Goal: Task Accomplishment & Management: Manage account settings

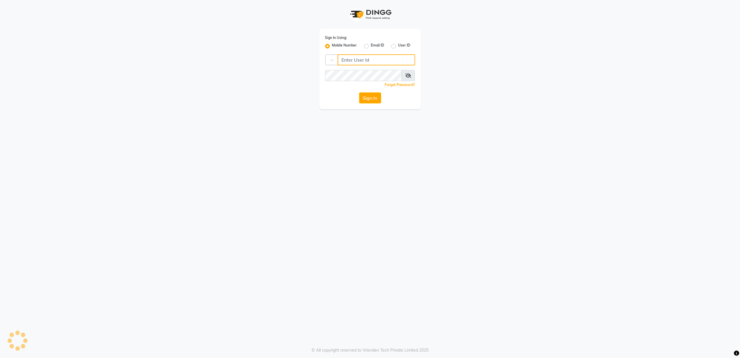
type input "8010688556"
click at [371, 98] on button "Sign In" at bounding box center [370, 97] width 22 height 11
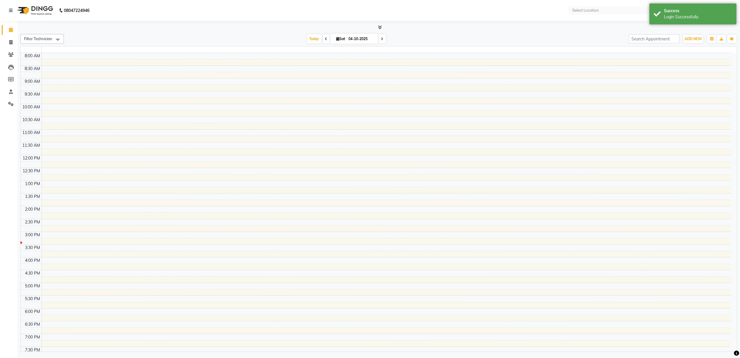
select select "en"
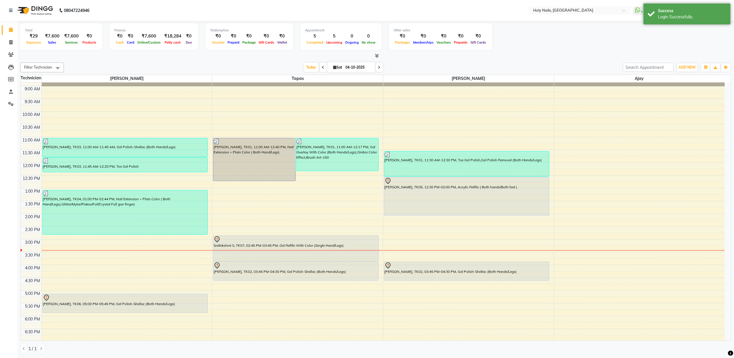
scroll to position [39, 0]
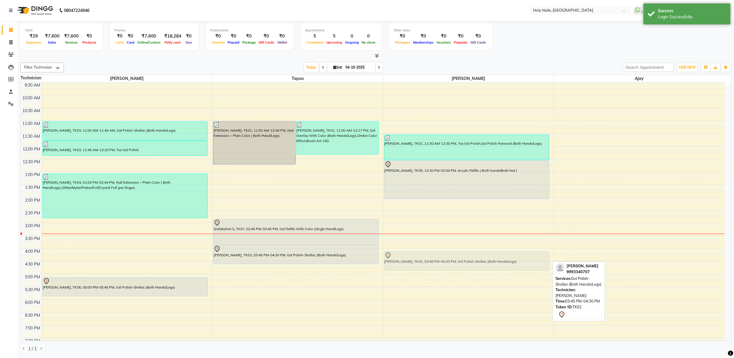
drag, startPoint x: 445, startPoint y: 256, endPoint x: 448, endPoint y: 264, distance: 7.9
click at [448, 264] on div "[PERSON_NAME], TK01, 11:30 AM-12:30 PM, Toe Gel Polish,Gel Polish Removal (Both…" at bounding box center [469, 210] width 171 height 332
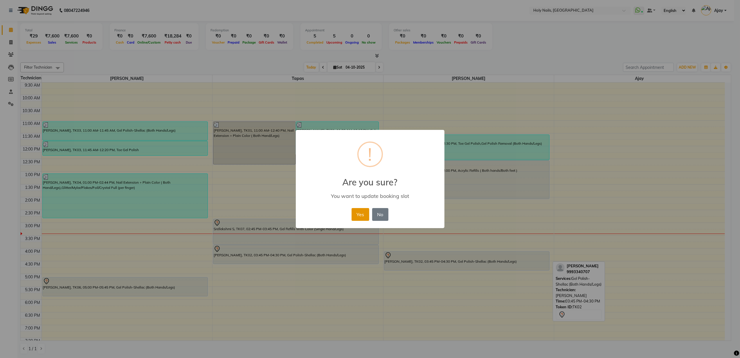
click at [359, 211] on button "Yes" at bounding box center [361, 214] width 18 height 13
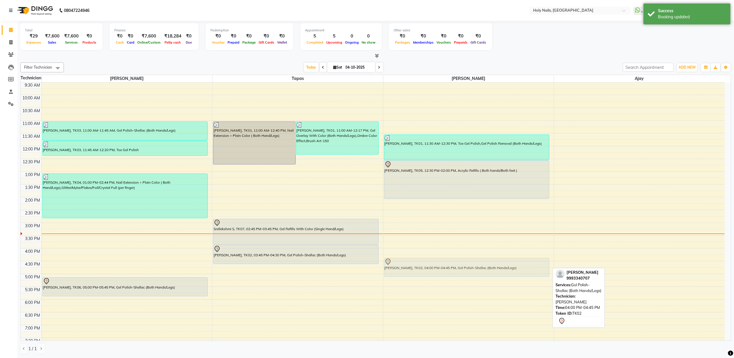
drag, startPoint x: 448, startPoint y: 263, endPoint x: 446, endPoint y: 268, distance: 5.4
click at [446, 268] on div "[PERSON_NAME], TK01, 11:30 AM-12:30 PM, Toe Gel Polish,Gel Polish Removal (Both…" at bounding box center [469, 210] width 171 height 332
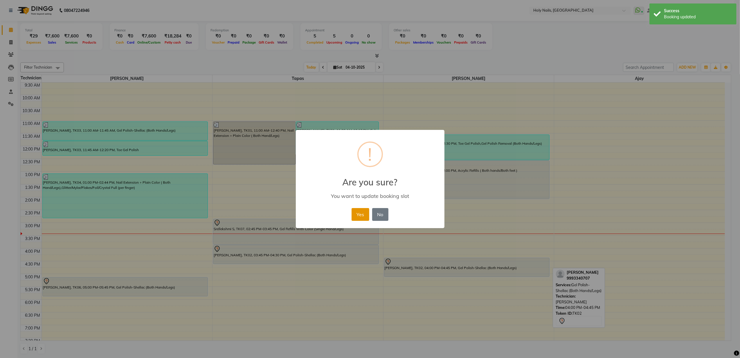
click at [362, 215] on button "Yes" at bounding box center [361, 214] width 18 height 13
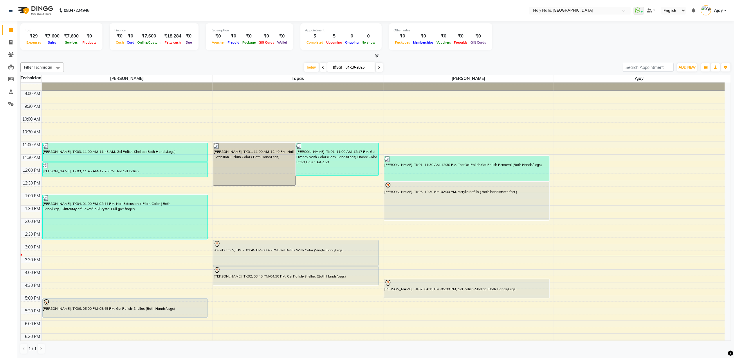
scroll to position [0, 0]
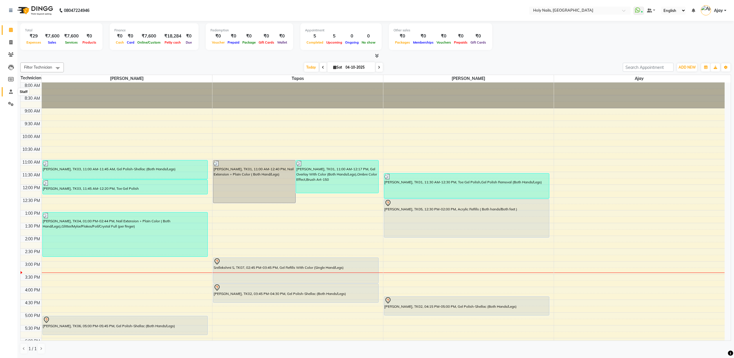
click at [9, 90] on icon at bounding box center [11, 91] width 4 height 4
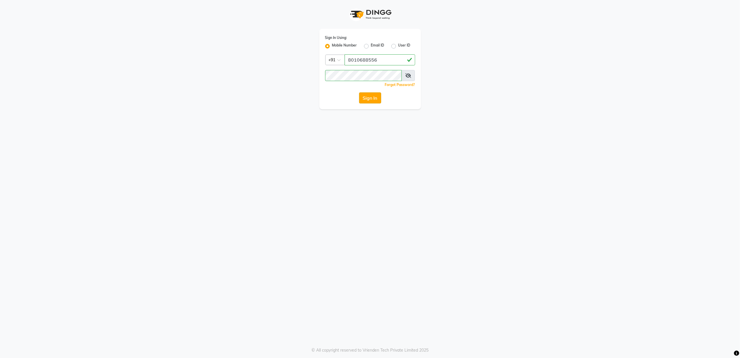
click at [371, 97] on button "Sign In" at bounding box center [370, 97] width 22 height 11
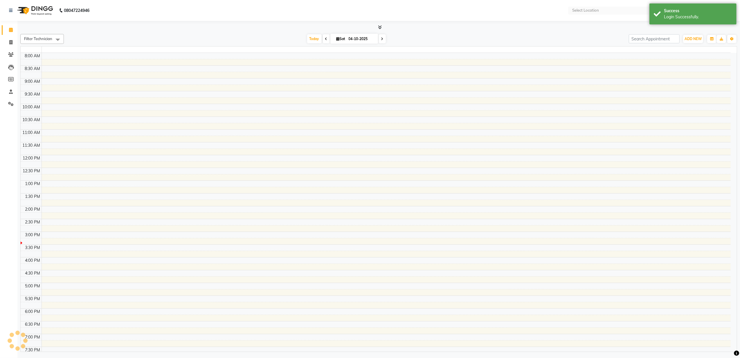
select select "en"
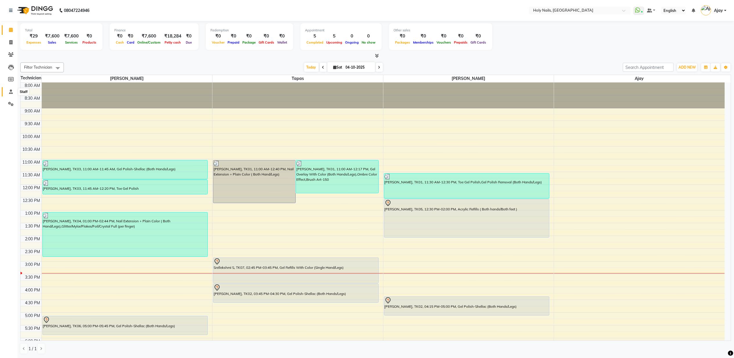
click at [11, 93] on icon at bounding box center [11, 91] width 4 height 4
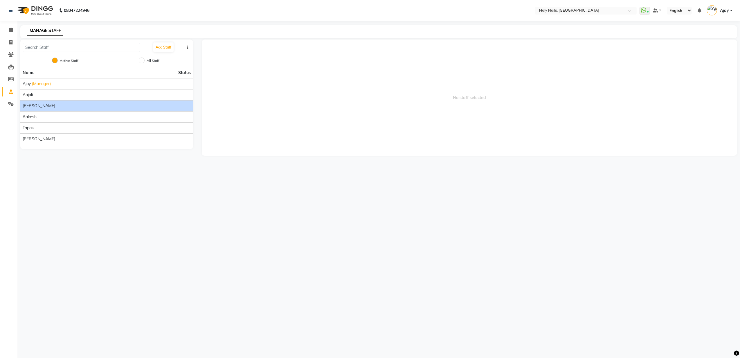
click at [101, 105] on div "[PERSON_NAME]" at bounding box center [107, 106] width 168 height 6
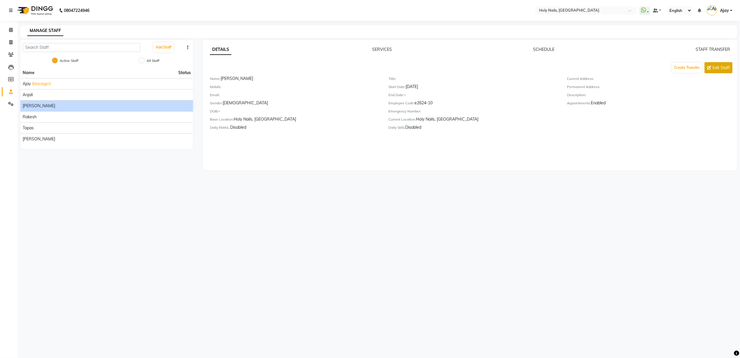
click at [713, 70] on span "Edit Staff" at bounding box center [721, 68] width 17 height 6
select select "[DEMOGRAPHIC_DATA]"
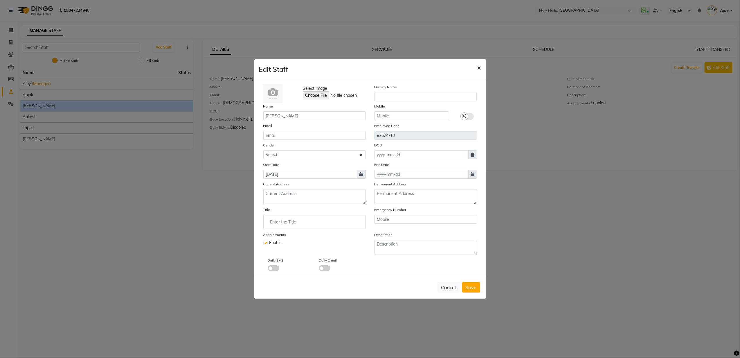
click at [480, 67] on span "×" at bounding box center [479, 67] width 4 height 9
select select
checkbox input "false"
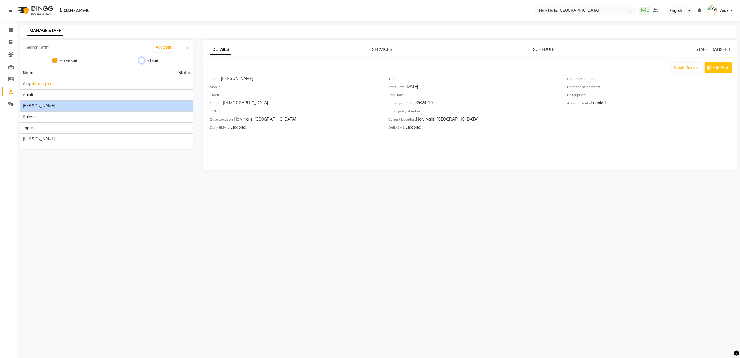
click at [140, 61] on input "All Staff" at bounding box center [142, 61] width 6 height 6
radio input "true"
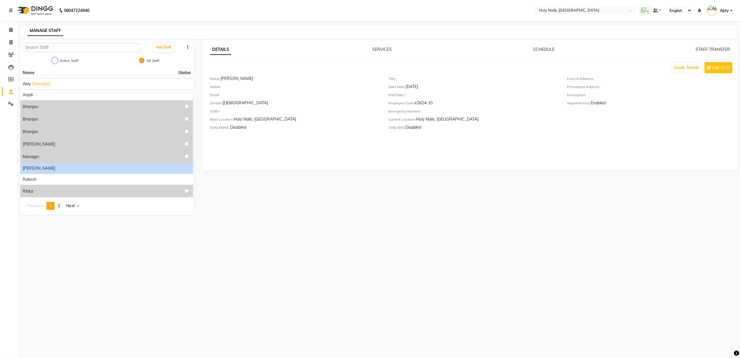
click at [55, 60] on input "Active Staff" at bounding box center [55, 61] width 6 height 6
radio input "true"
radio input "false"
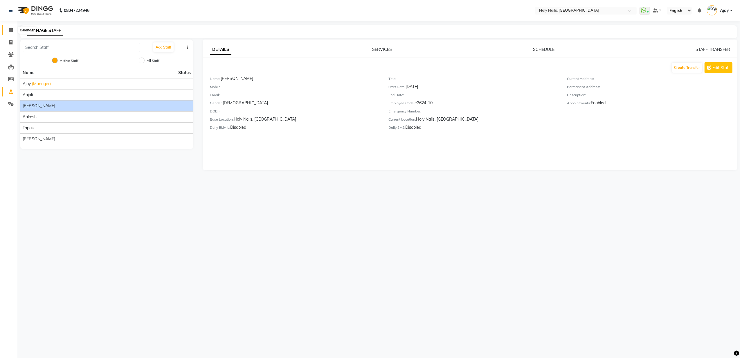
click at [10, 29] on icon at bounding box center [11, 30] width 4 height 4
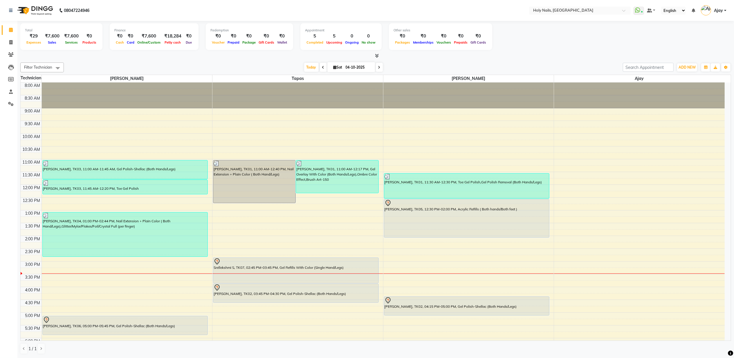
scroll to position [68, 0]
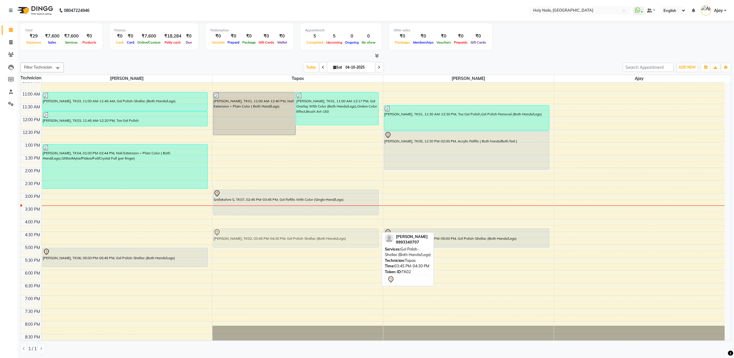
drag, startPoint x: 274, startPoint y: 226, endPoint x: 275, endPoint y: 240, distance: 14.5
click at [275, 240] on div "[PERSON_NAME], TK01, 11:00 AM-12:40 PM, Nail Extension + Plain Color ( Both Han…" at bounding box center [298, 181] width 171 height 332
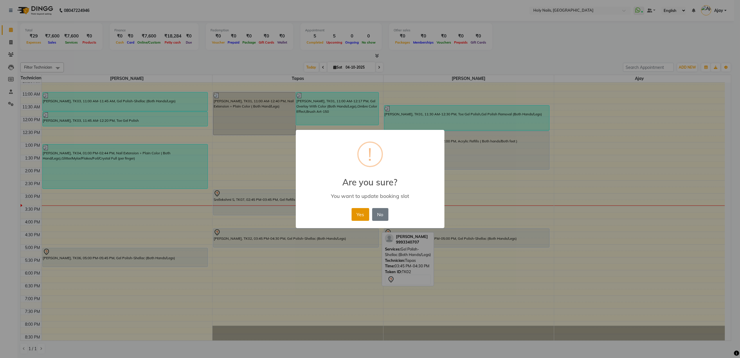
click at [362, 213] on button "Yes" at bounding box center [361, 214] width 18 height 13
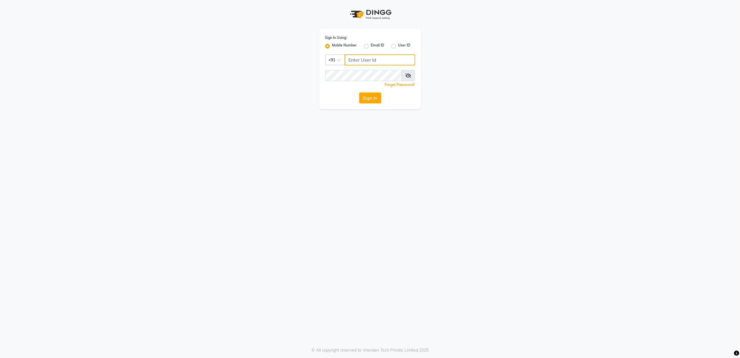
type input "8010688556"
click at [374, 103] on button "Sign In" at bounding box center [370, 97] width 22 height 11
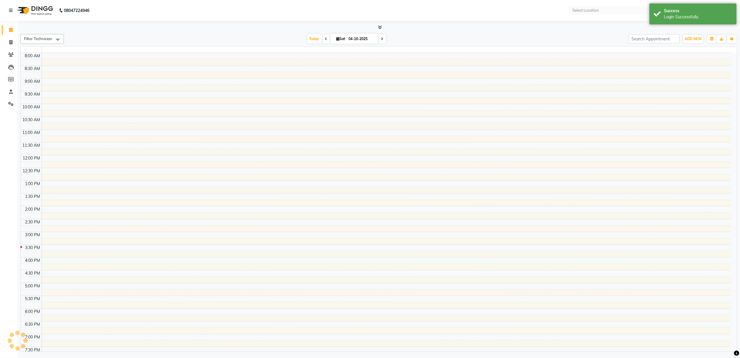
select select "en"
